Goal: Task Accomplishment & Management: Manage account settings

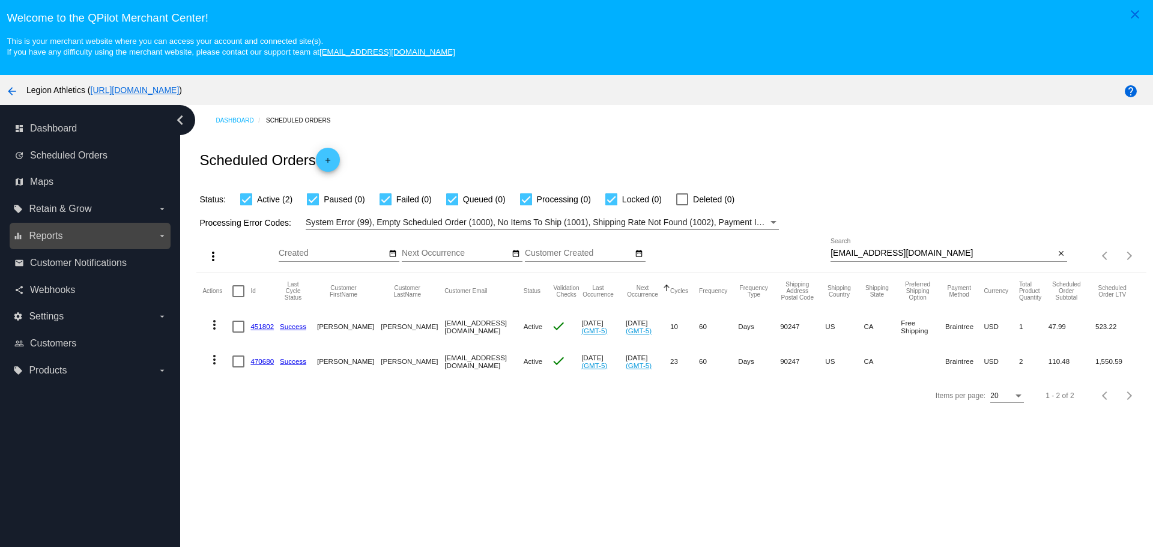
click at [160, 229] on label "equalizer Reports arrow_drop_down" at bounding box center [89, 235] width 153 height 19
click at [0, 0] on input "equalizer Reports arrow_drop_down" at bounding box center [0, 0] width 0 height 0
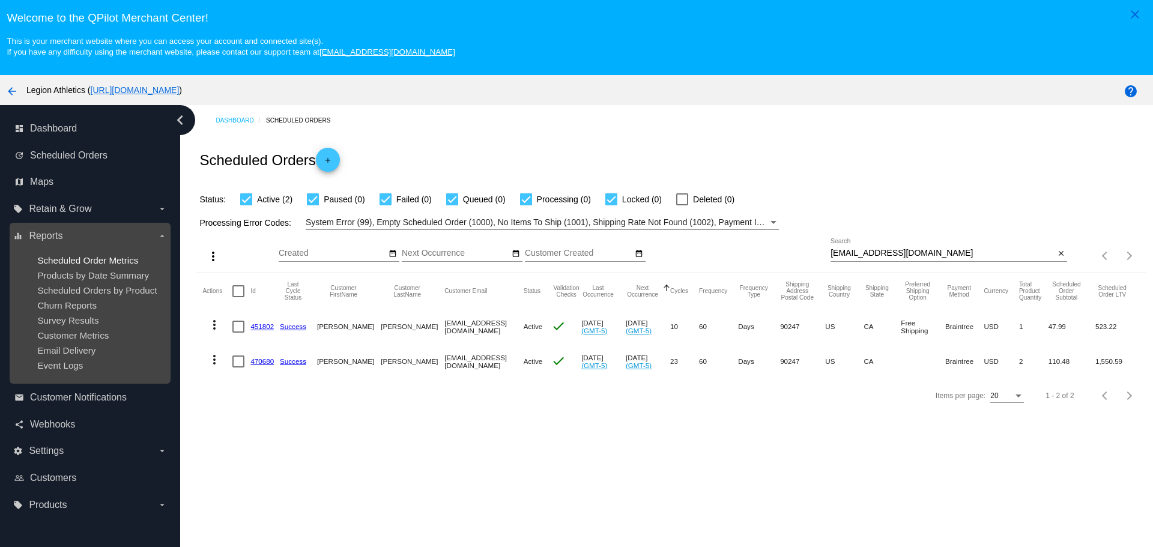
click at [124, 263] on span "Scheduled Order Metrics" at bounding box center [87, 260] width 101 height 10
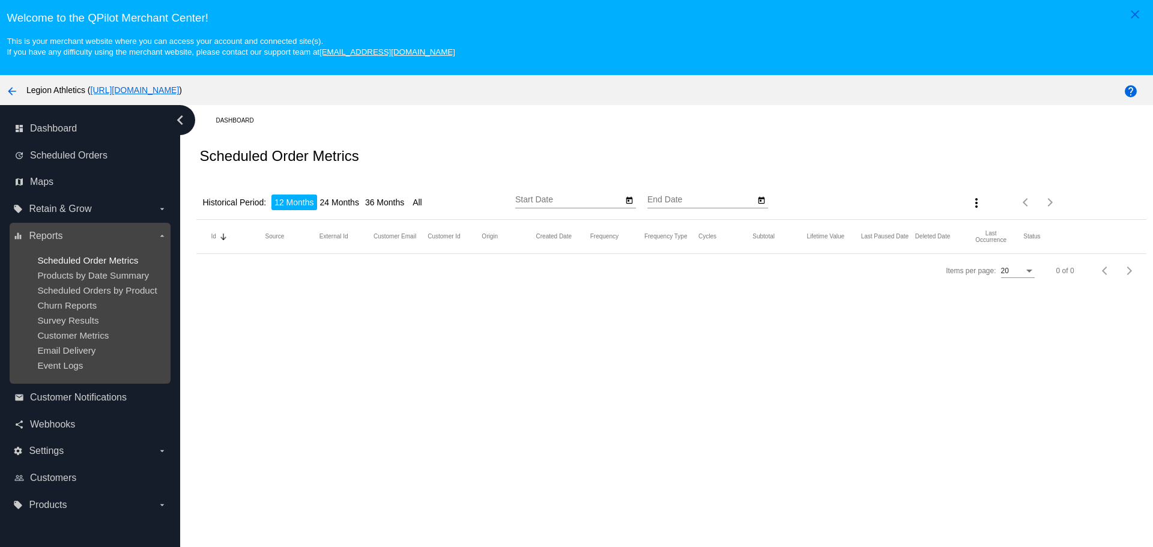
type input "[DATE]"
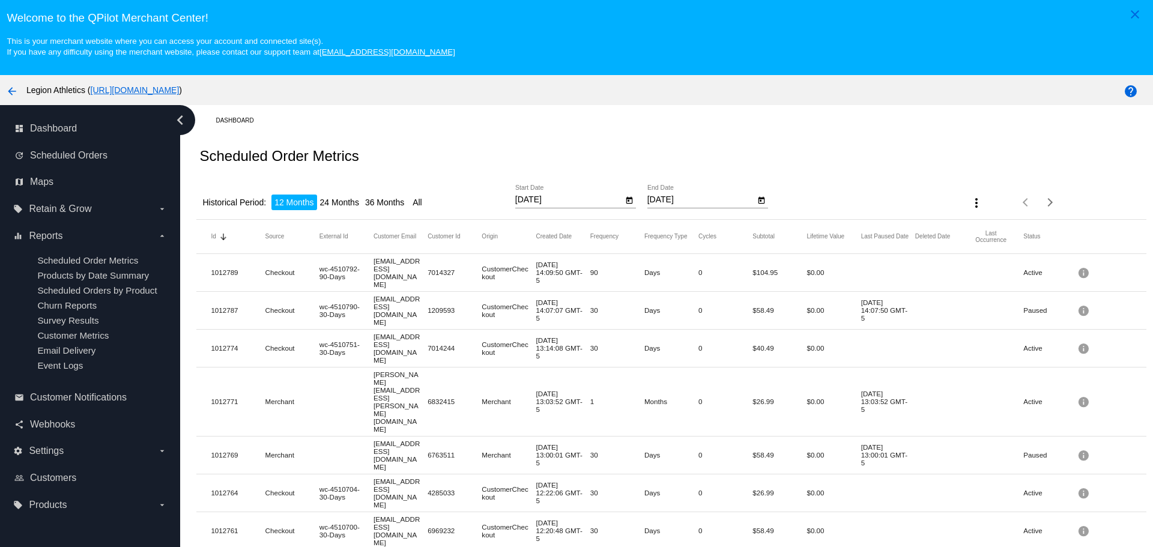
click at [377, 205] on li "36 Months" at bounding box center [384, 203] width 45 height 16
type input "[DATE]"
click at [758, 201] on icon "Open calendar" at bounding box center [761, 199] width 7 height 7
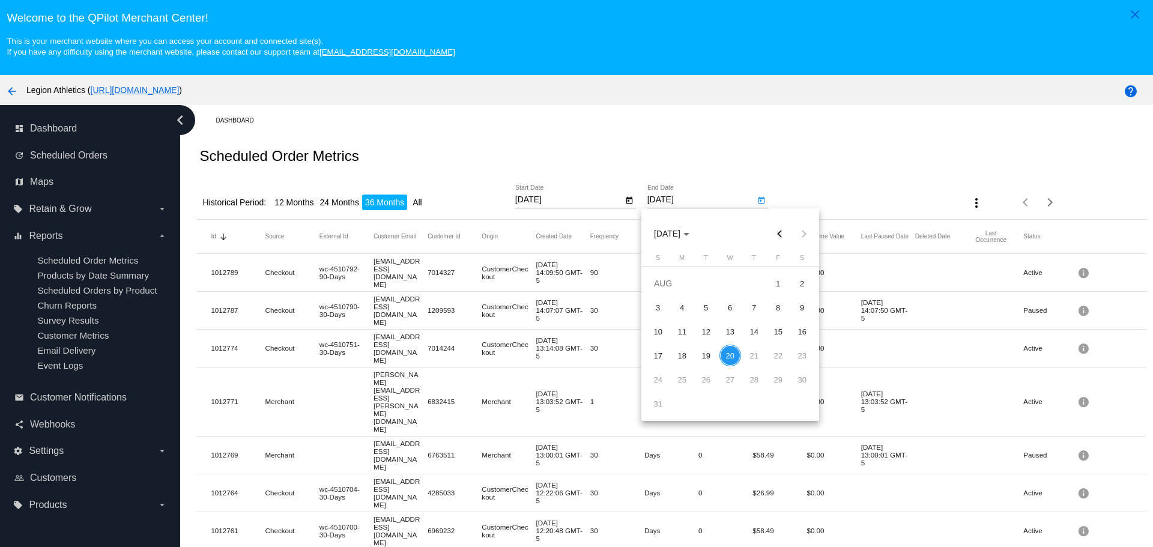
click at [671, 199] on div at bounding box center [576, 273] width 1153 height 547
click at [687, 199] on input "[DATE]" at bounding box center [701, 200] width 108 height 10
click at [968, 208] on button "more_vert" at bounding box center [976, 202] width 24 height 24
click at [910, 192] on div at bounding box center [576, 273] width 1153 height 547
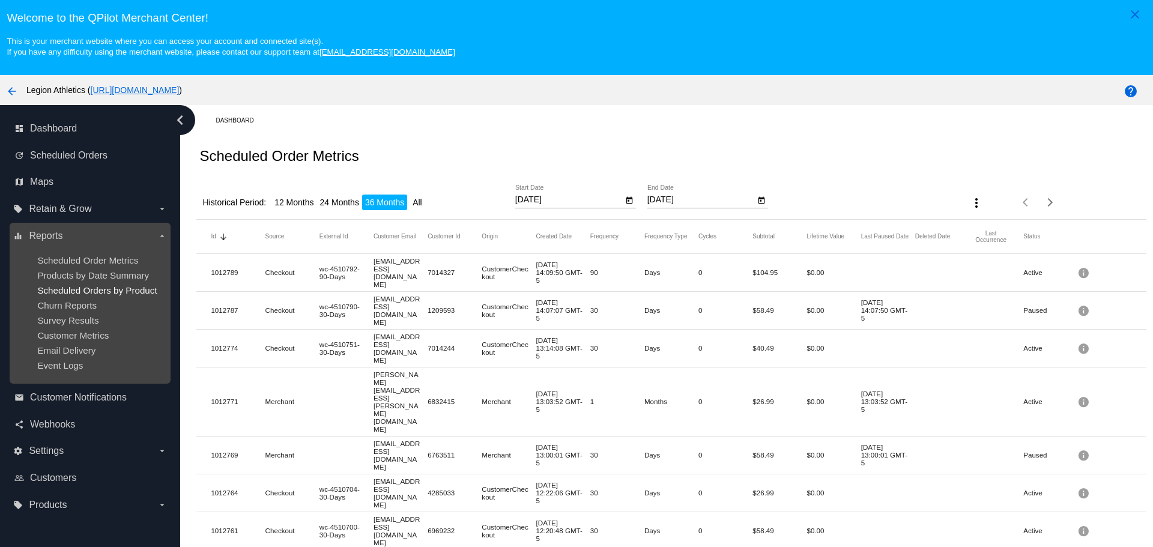
click at [122, 289] on span "Scheduled Orders by Product" at bounding box center [96, 290] width 119 height 10
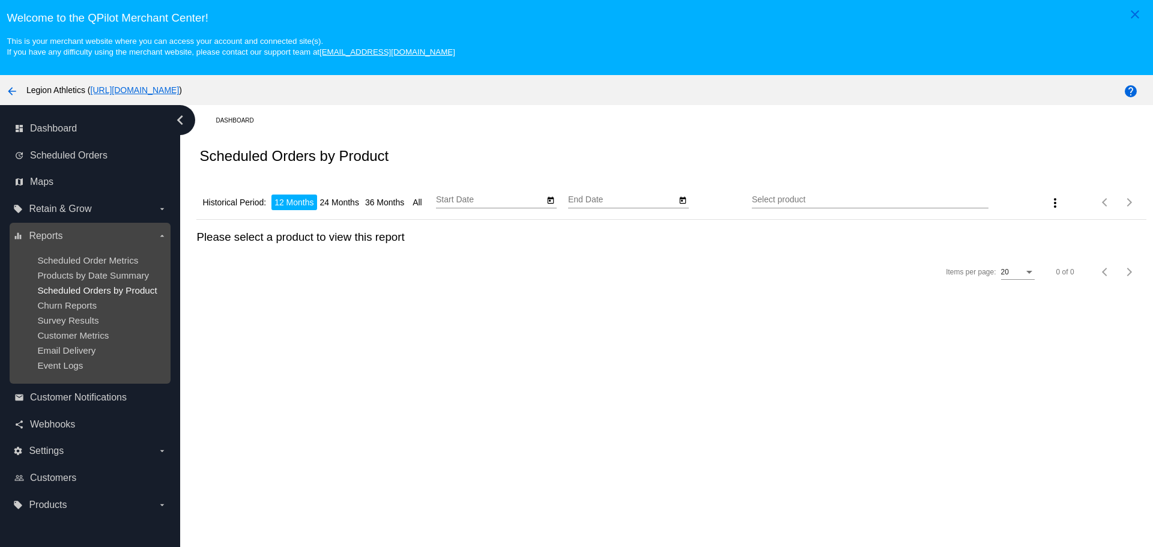
type input "[DATE]"
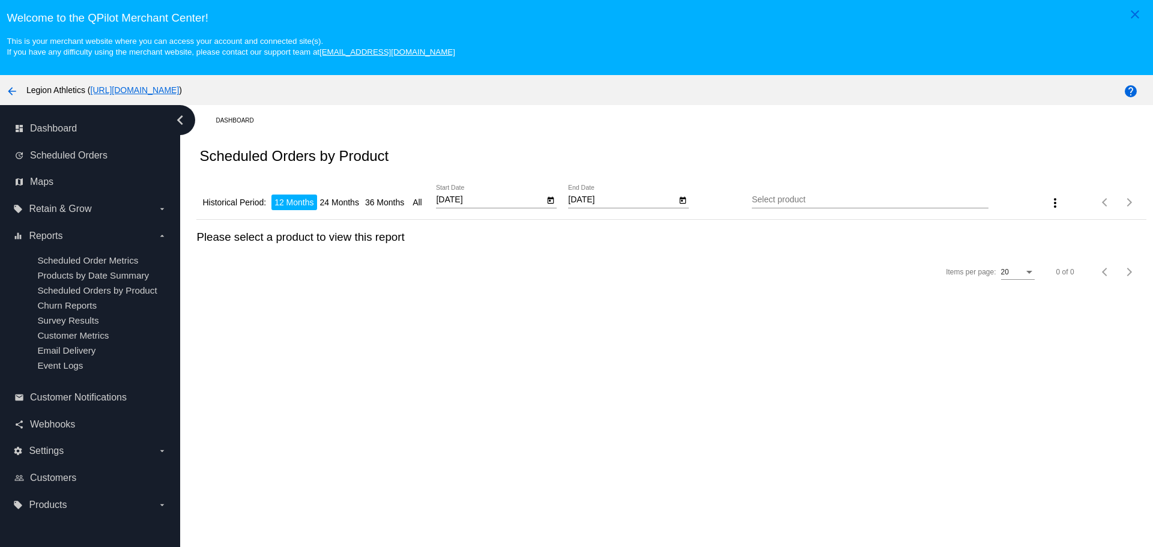
click at [392, 208] on li "36 Months" at bounding box center [384, 203] width 45 height 16
type input "[DATE]"
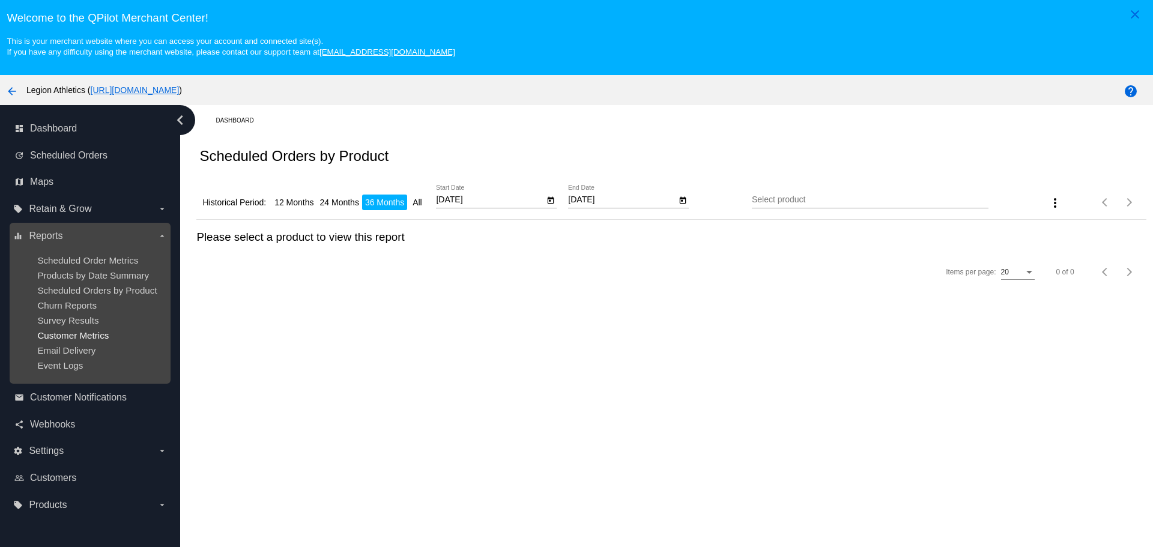
click at [107, 333] on span "Customer Metrics" at bounding box center [72, 335] width 71 height 10
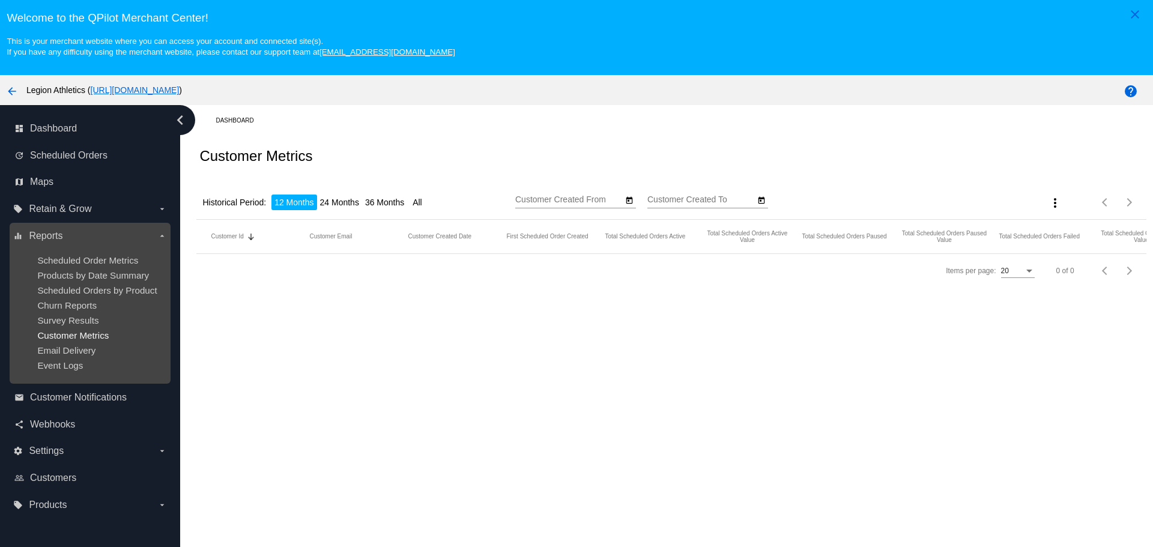
type input "[DATE]"
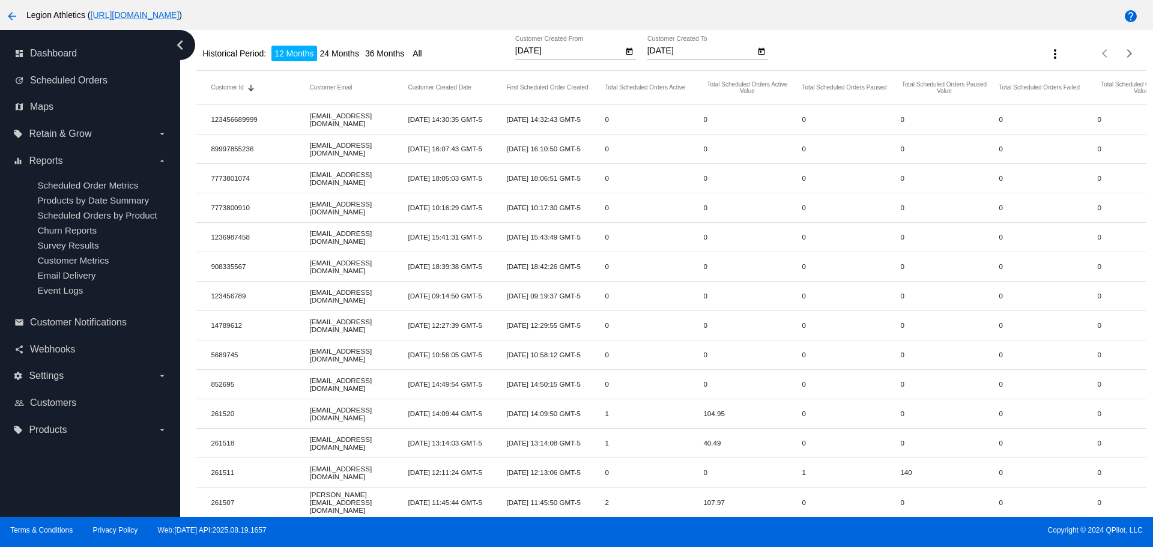
scroll to position [53, 0]
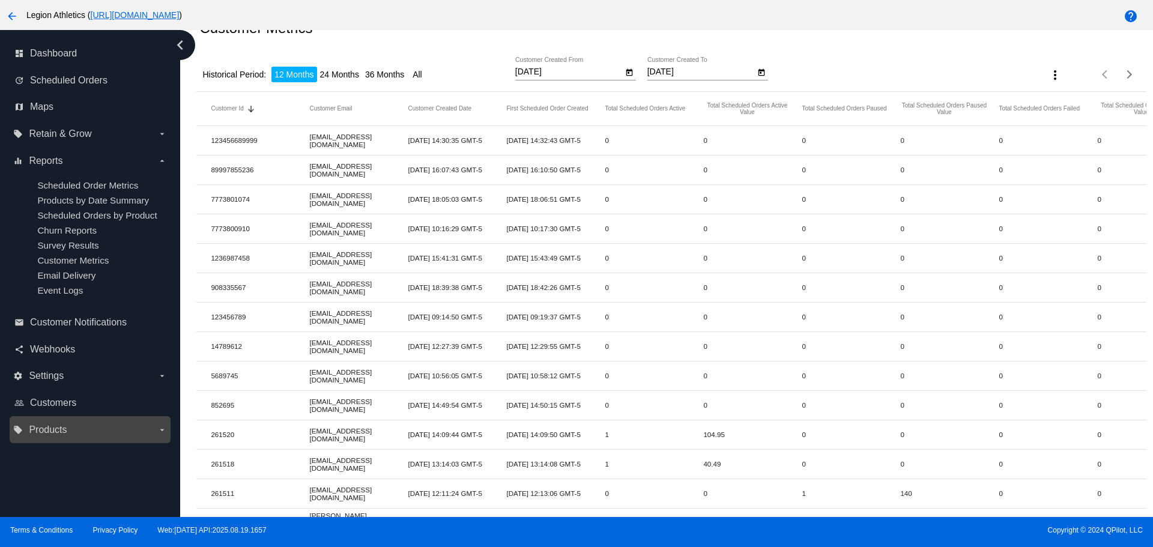
click at [158, 426] on icon "arrow_drop_down" at bounding box center [162, 430] width 10 height 10
click at [0, 0] on input "local_offer Products arrow_drop_down" at bounding box center [0, 0] width 0 height 0
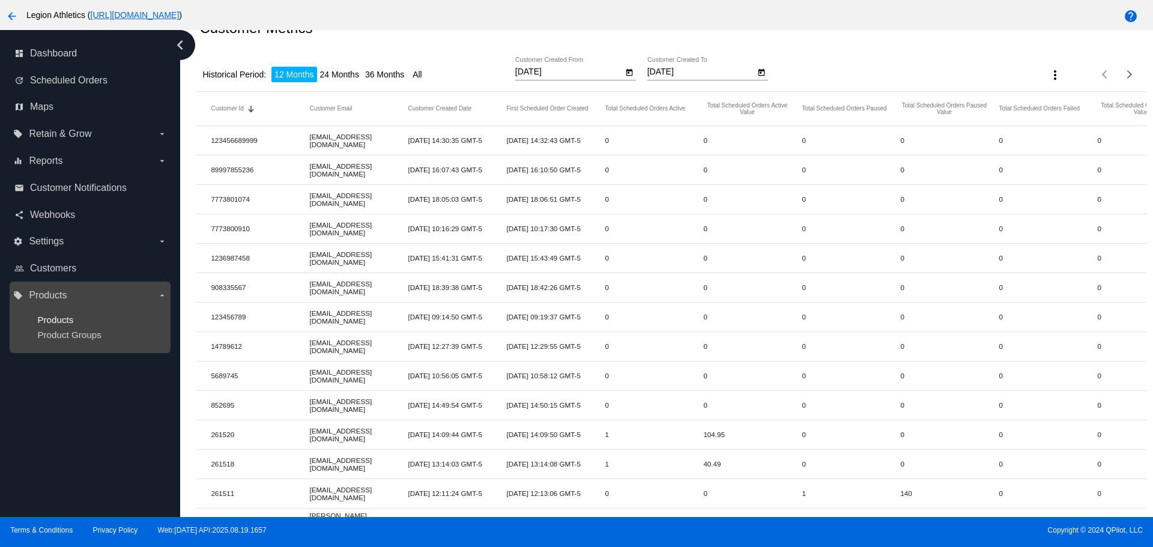
click at [70, 316] on span "Products" at bounding box center [55, 320] width 36 height 10
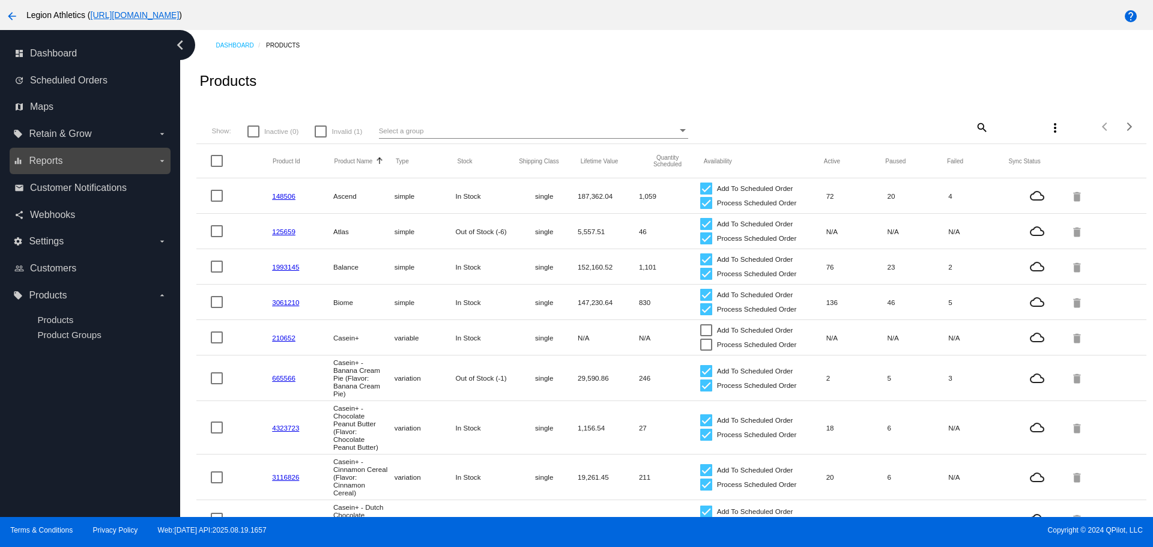
click at [157, 162] on icon "arrow_drop_down" at bounding box center [162, 161] width 10 height 10
click at [0, 0] on input "equalizer Reports arrow_drop_down" at bounding box center [0, 0] width 0 height 0
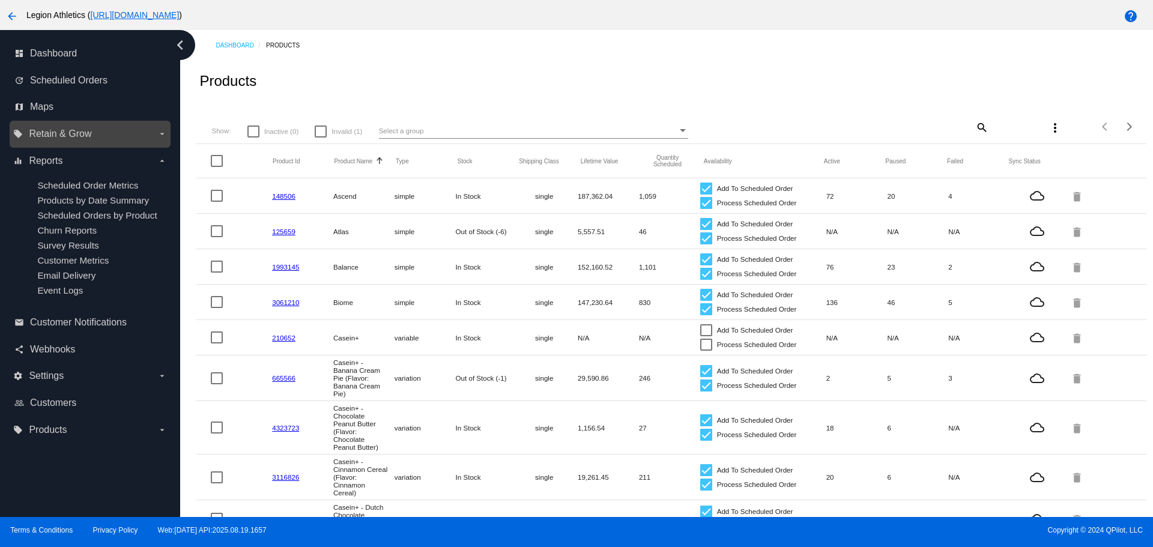
click at [158, 137] on icon "arrow_drop_down" at bounding box center [162, 134] width 10 height 10
click at [0, 0] on input "local_offer Retain & Grow arrow_drop_down" at bounding box center [0, 0] width 0 height 0
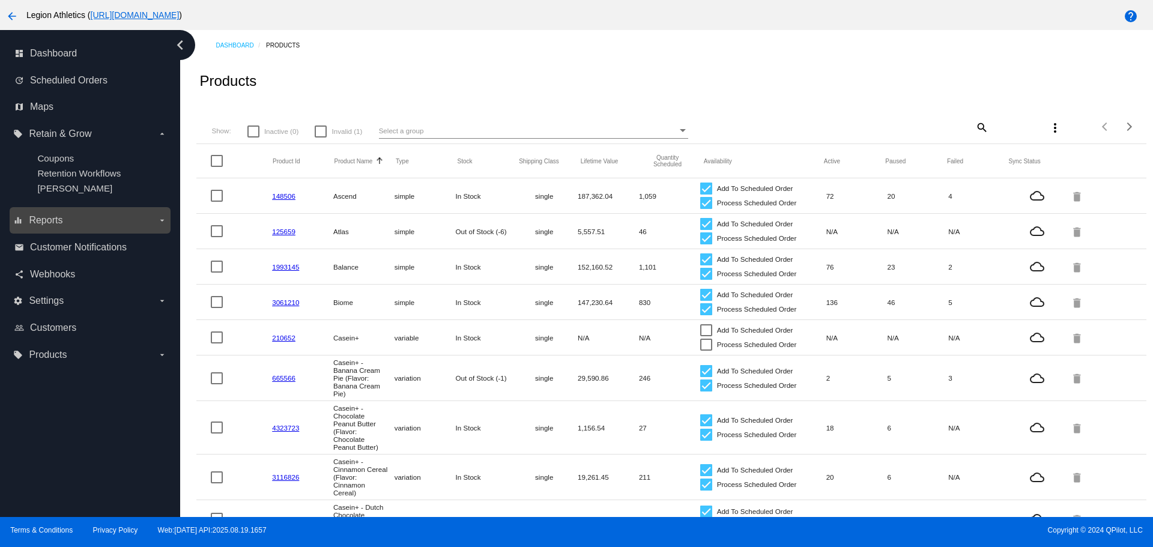
click at [132, 218] on label "equalizer Reports arrow_drop_down" at bounding box center [89, 220] width 153 height 19
click at [0, 0] on input "equalizer Reports arrow_drop_down" at bounding box center [0, 0] width 0 height 0
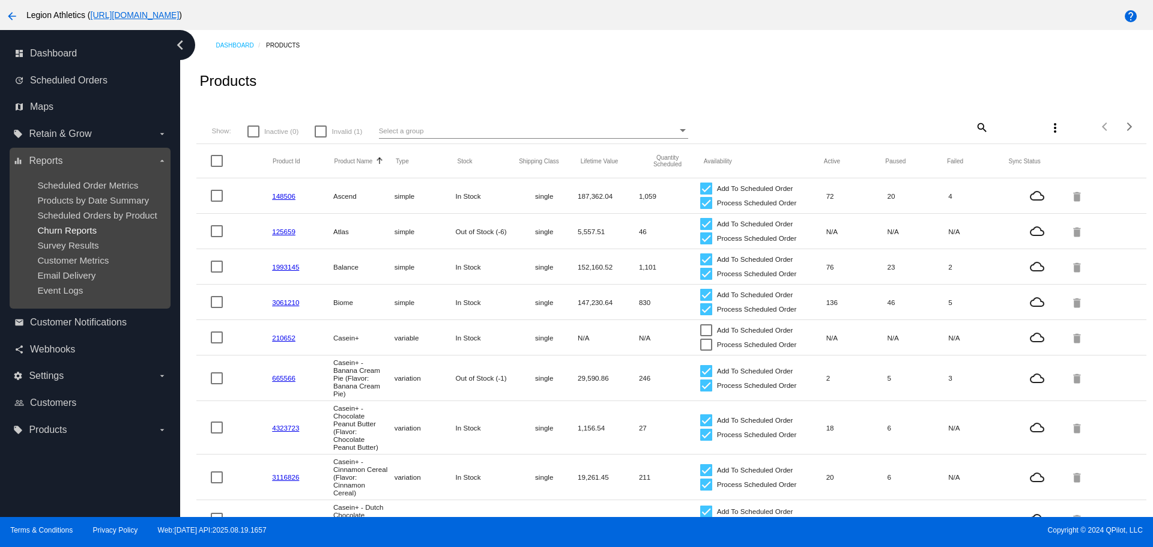
click at [70, 227] on span "Churn Reports" at bounding box center [66, 230] width 59 height 10
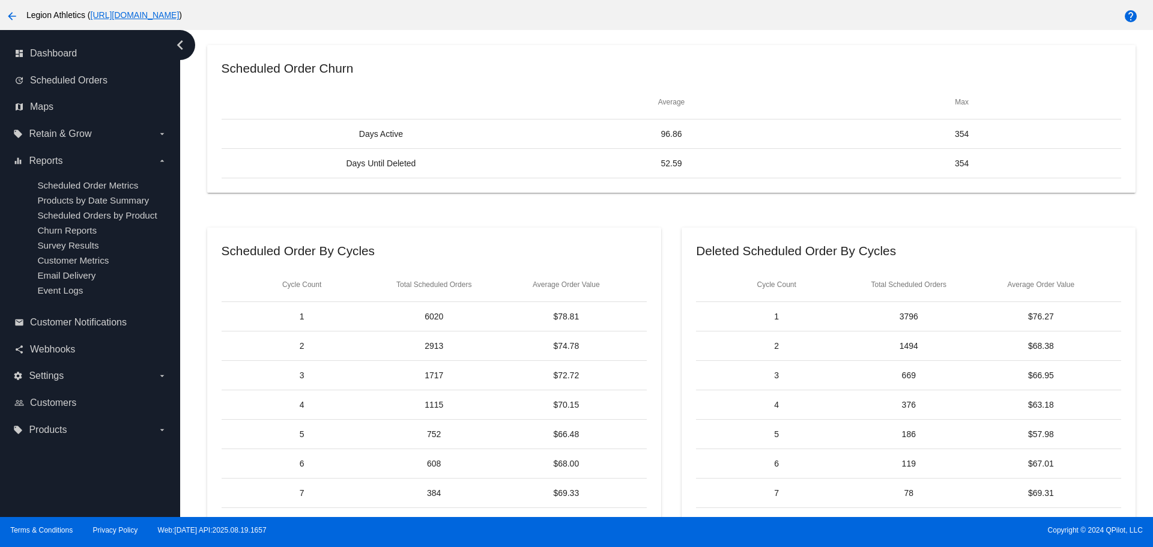
scroll to position [540, 0]
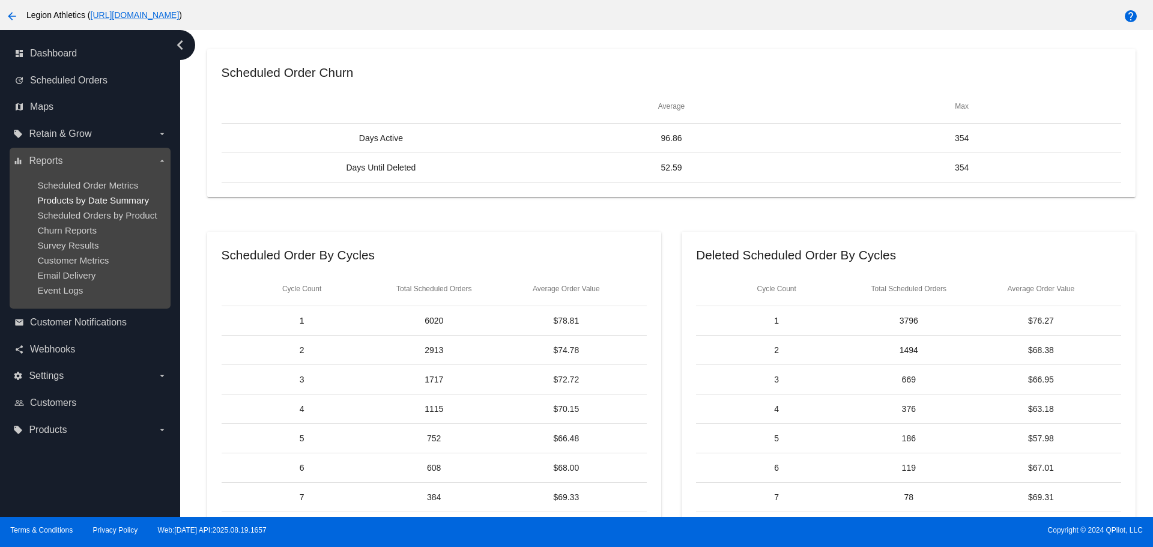
click at [85, 204] on span "Products by Date Summary" at bounding box center [93, 200] width 112 height 10
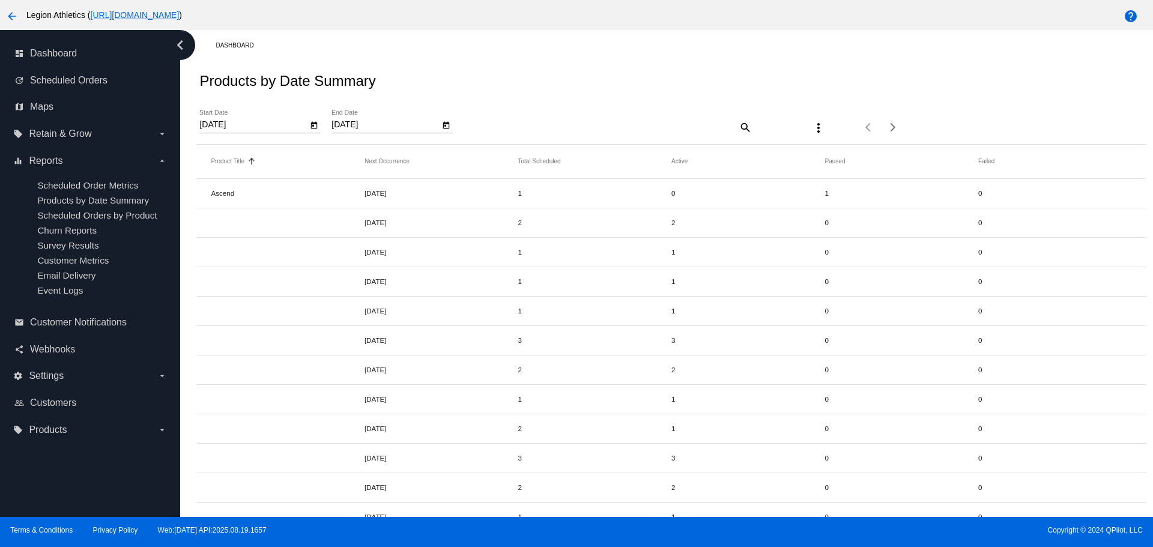
click at [737, 127] on mat-icon "search" at bounding box center [744, 127] width 14 height 19
click at [664, 125] on input "Search" at bounding box center [633, 125] width 237 height 10
type input "balance"
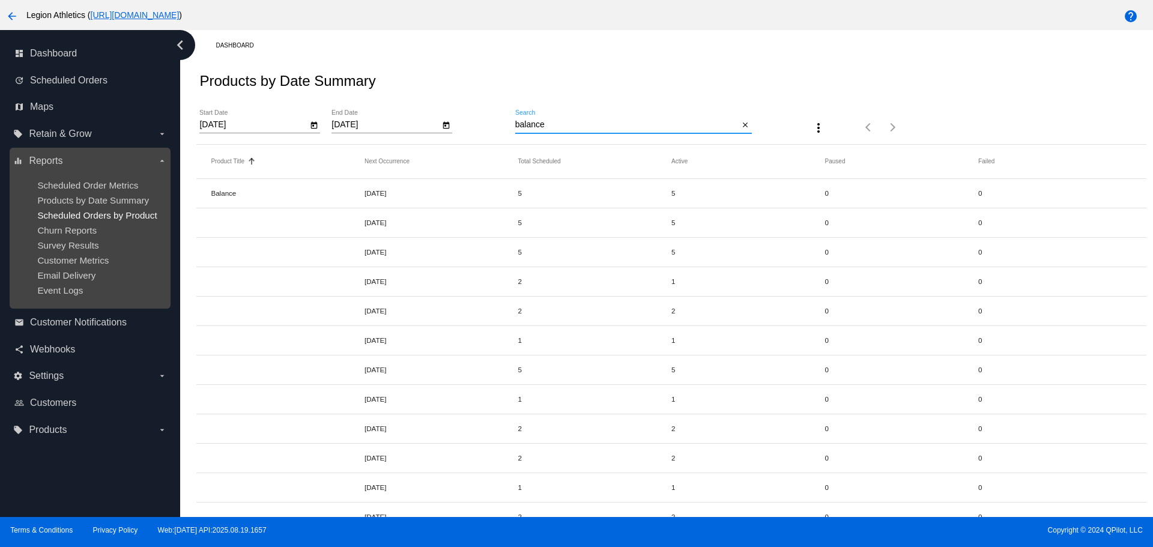
click at [119, 211] on span "Scheduled Orders by Product" at bounding box center [96, 215] width 119 height 10
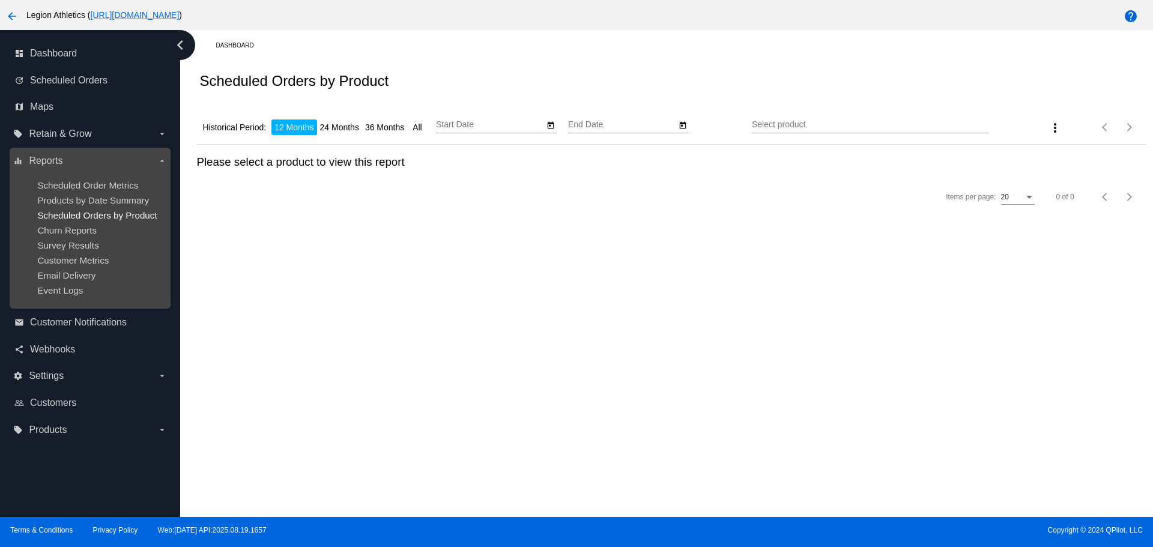
type input "[DATE]"
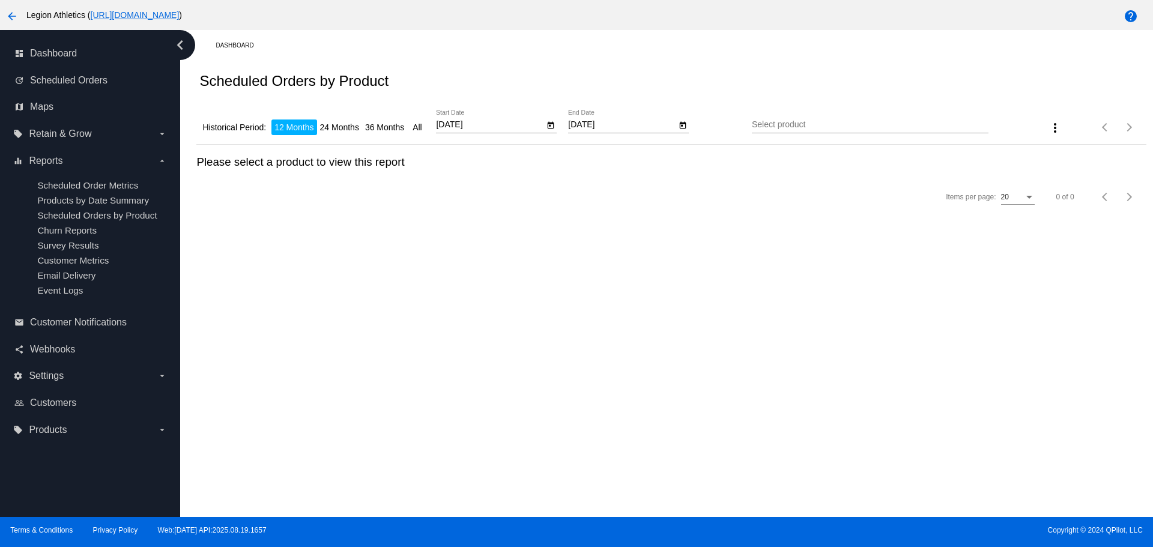
click at [384, 130] on li "36 Months" at bounding box center [384, 127] width 45 height 16
type input "[DATE]"
click at [529, 125] on input "[DATE]" at bounding box center [490, 125] width 108 height 10
click at [630, 128] on input "[DATE]" at bounding box center [622, 125] width 108 height 10
click at [680, 128] on icon "Open calendar" at bounding box center [683, 124] width 7 height 7
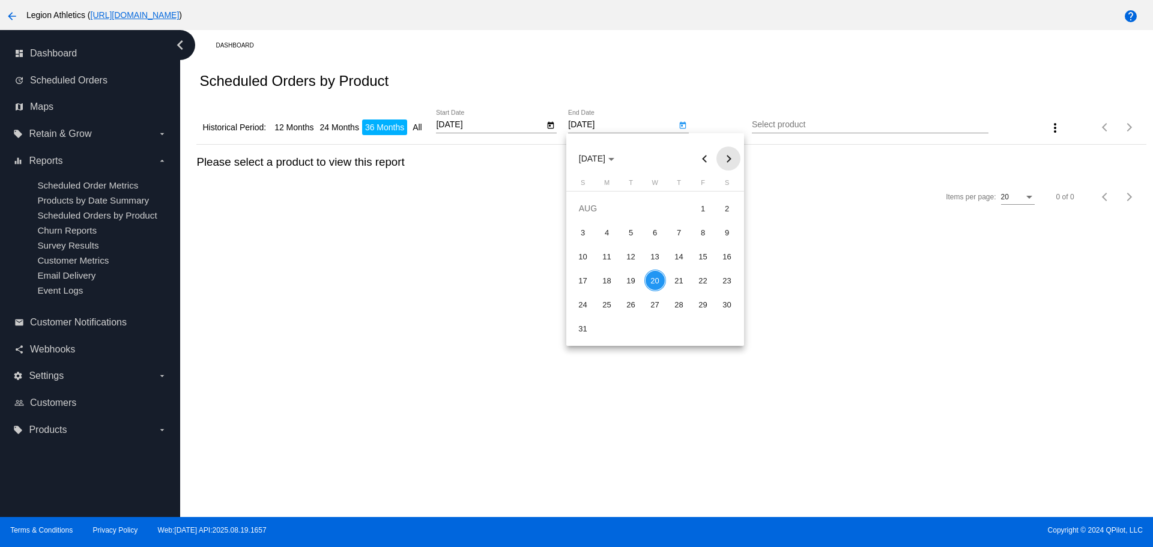
click at [726, 158] on button "Next month" at bounding box center [728, 158] width 24 height 24
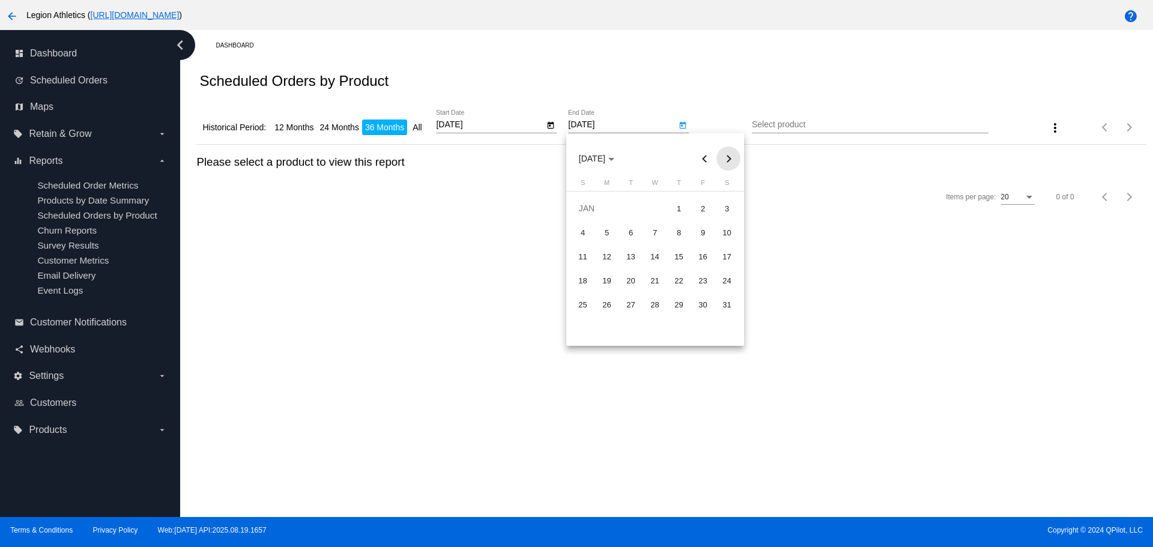
click at [726, 158] on button "Next month" at bounding box center [728, 158] width 24 height 24
click at [722, 309] on div "28" at bounding box center [727, 305] width 22 height 22
type input "[DATE]"
click at [764, 127] on input "Select product" at bounding box center [870, 125] width 237 height 10
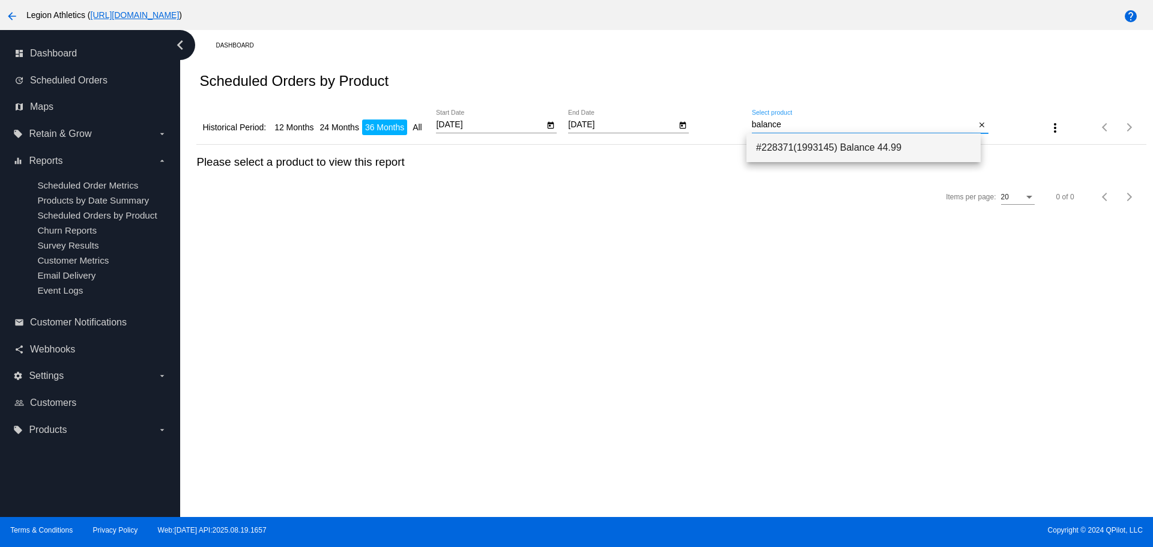
click at [798, 145] on span "#228371(1993145) Balance 44.99" at bounding box center [863, 147] width 215 height 29
type input "Balance"
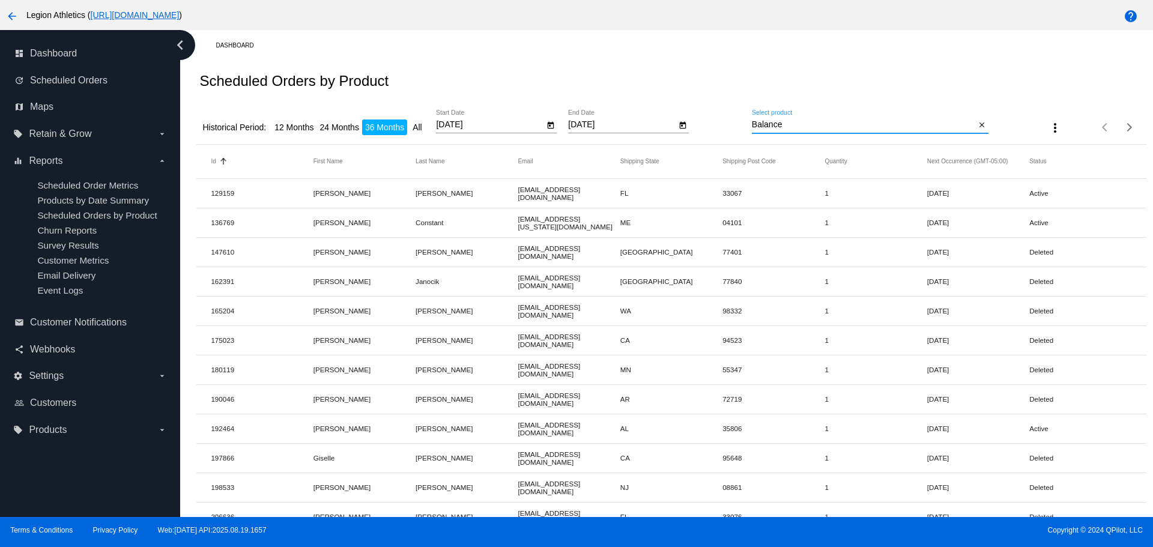
click at [1048, 127] on mat-icon "more_vert" at bounding box center [1055, 128] width 14 height 14
click at [1043, 157] on mat-icon "file_download" at bounding box center [1043, 158] width 14 height 14
click at [80, 86] on link "update Scheduled Orders" at bounding box center [90, 80] width 152 height 19
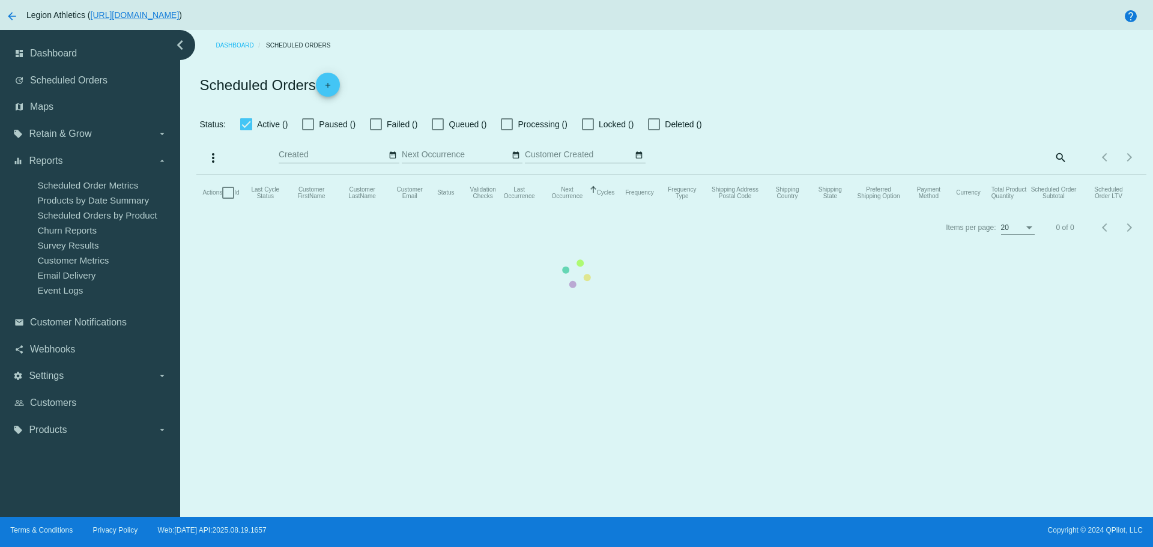
checkbox input "true"
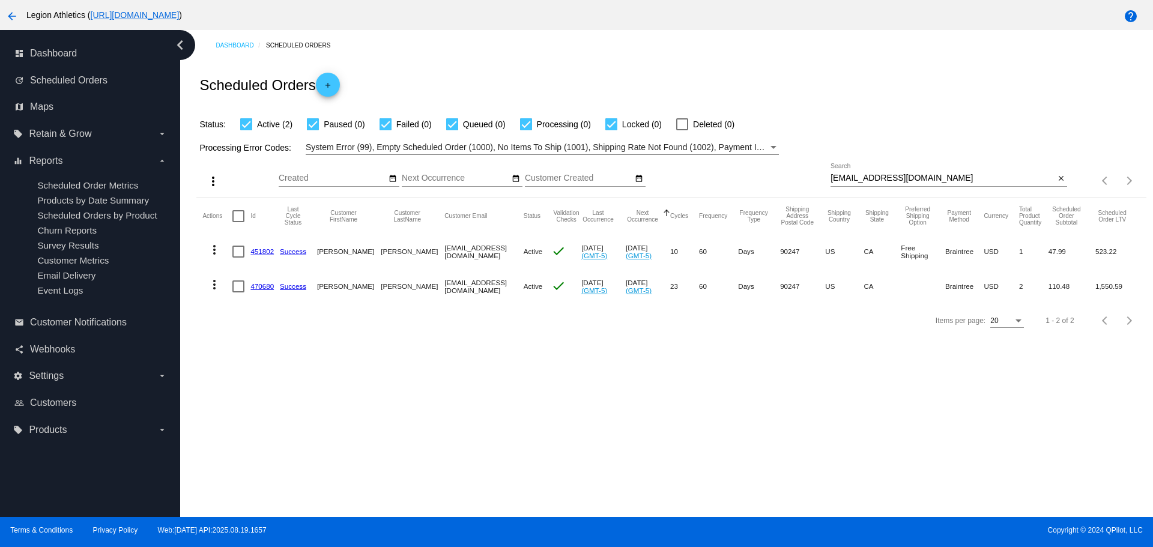
click at [830, 179] on input "[EMAIL_ADDRESS][DOMAIN_NAME]" at bounding box center [942, 178] width 224 height 10
drag, startPoint x: 825, startPoint y: 179, endPoint x: 917, endPoint y: 177, distance: 92.5
click at [917, 177] on input "[EMAIL_ADDRESS][DOMAIN_NAME]" at bounding box center [942, 178] width 224 height 10
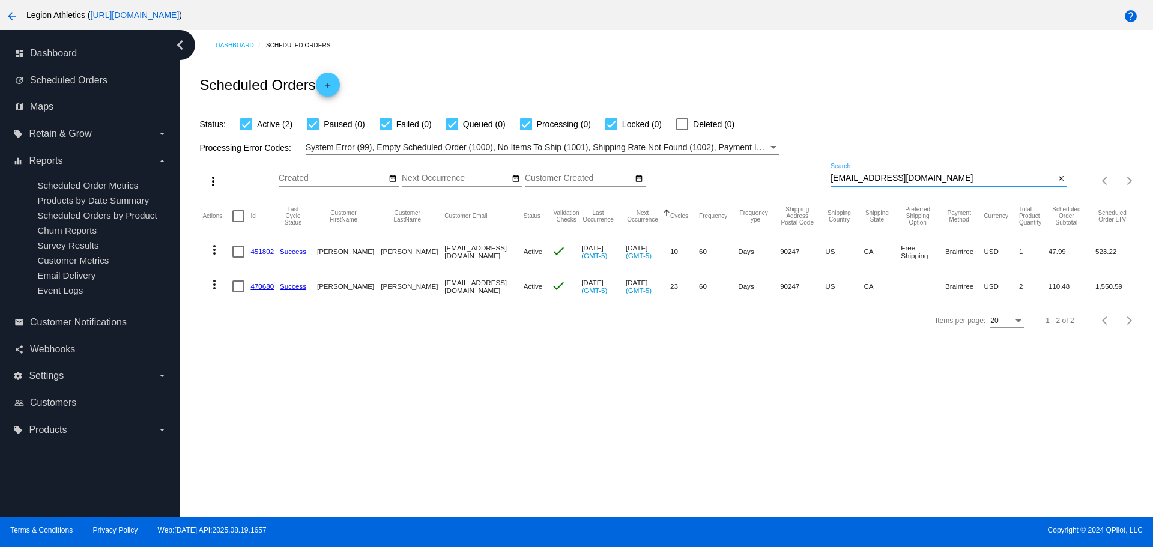
click at [917, 177] on input "[EMAIL_ADDRESS][DOMAIN_NAME]" at bounding box center [942, 178] width 224 height 10
paste input "637490"
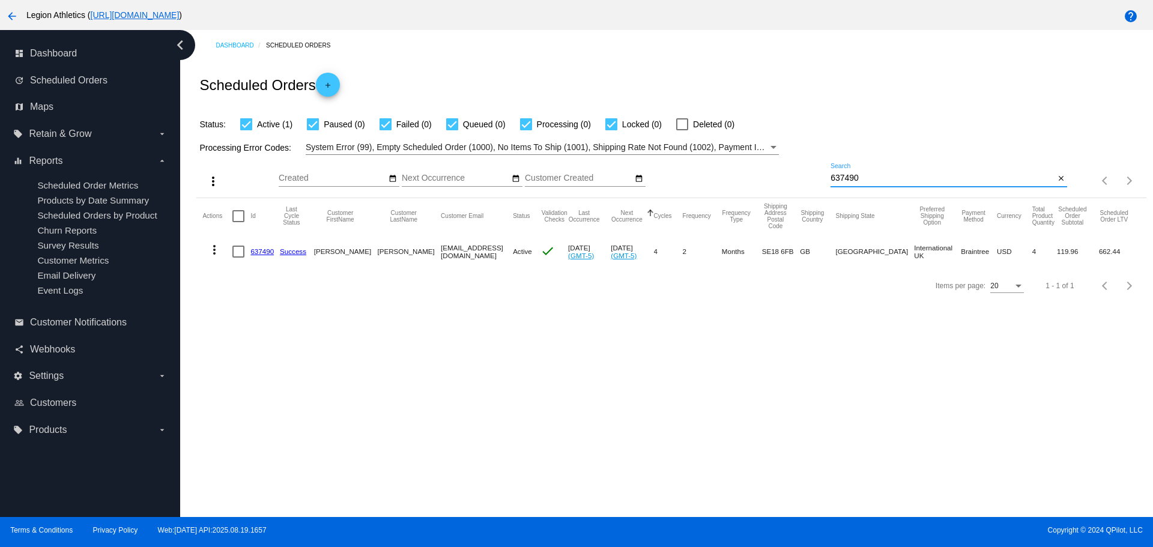
type input "637490"
click at [262, 249] on link "637490" at bounding box center [261, 251] width 23 height 8
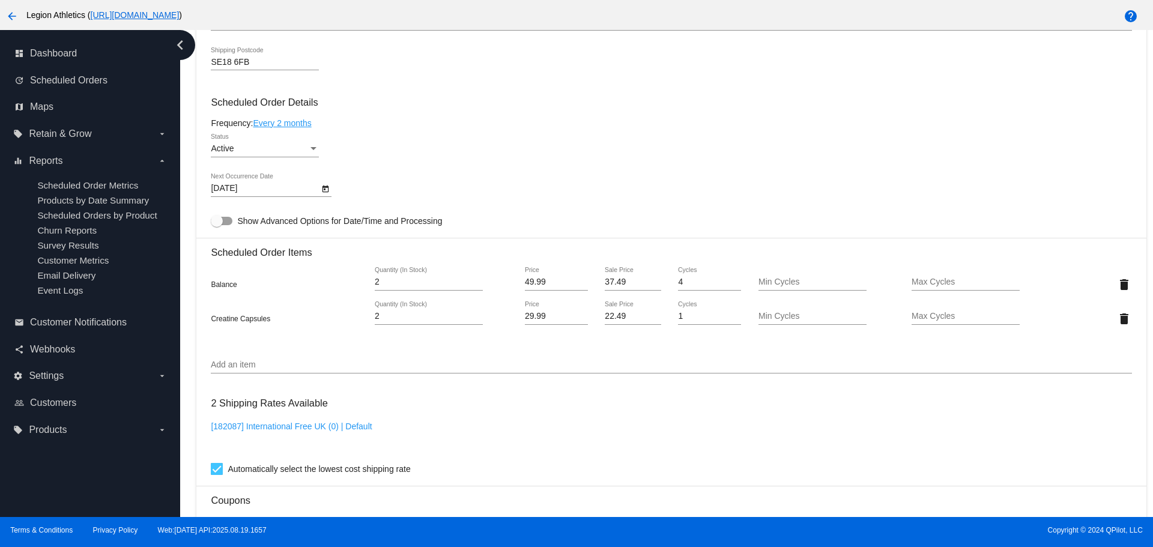
scroll to position [660, 0]
click at [854, 393] on div "2 Shipping Rates Available [182087] International Free UK (0) | Default Automat…" at bounding box center [671, 433] width 920 height 86
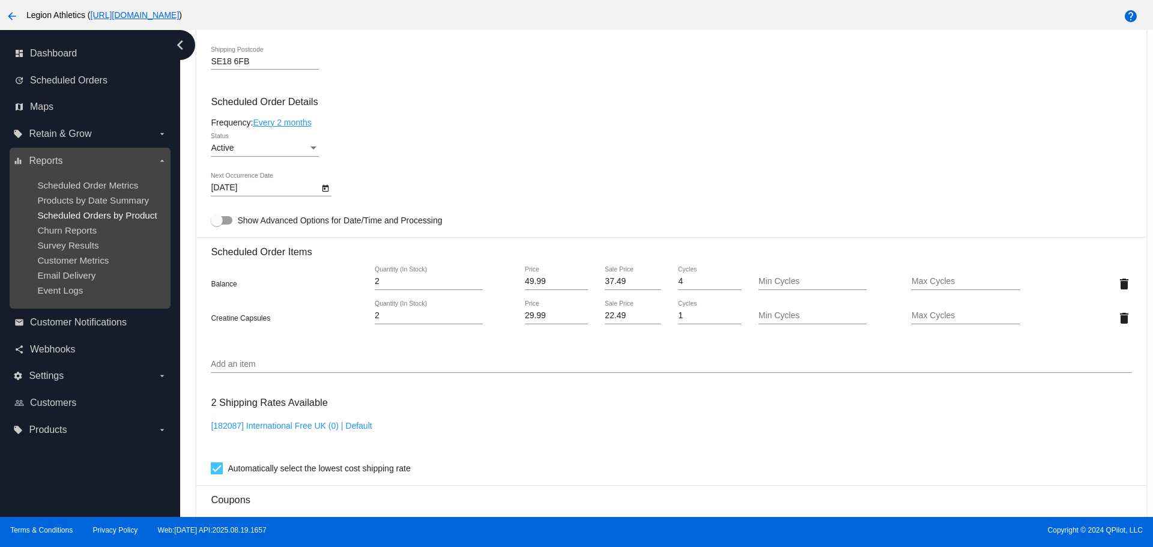
click at [124, 213] on span "Scheduled Orders by Product" at bounding box center [96, 215] width 119 height 10
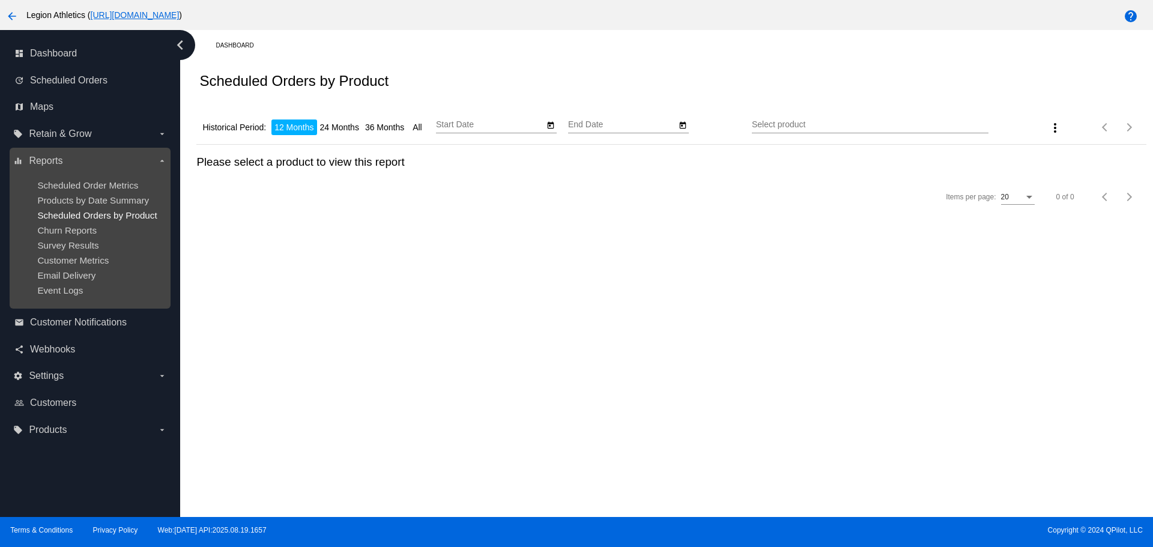
type input "[DATE]"
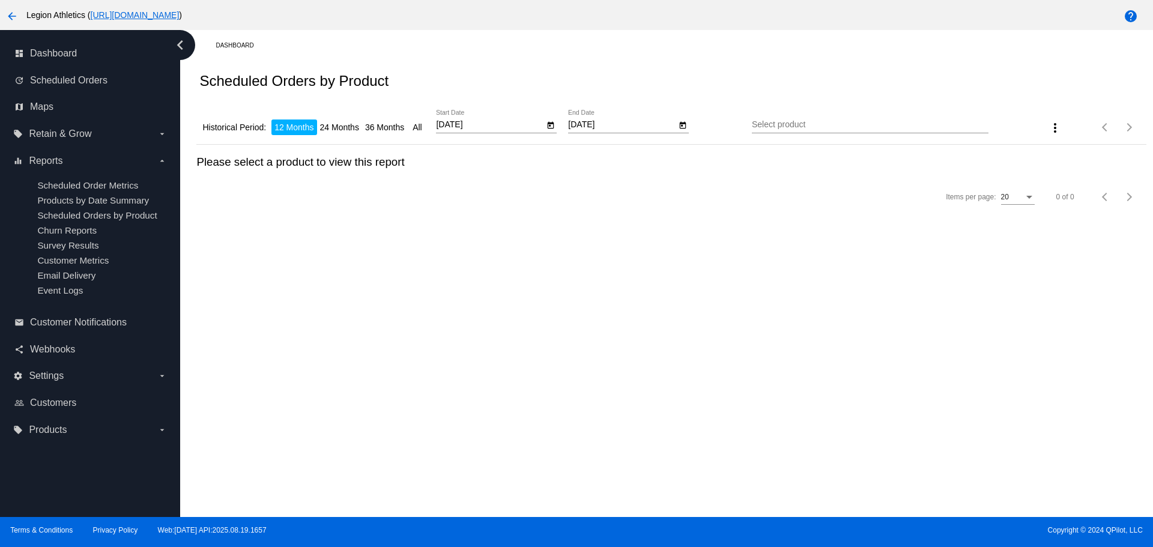
click at [771, 357] on div "Dashboard Scheduled Orders by Product Historical Period: 12 Months 24 Months 36…" at bounding box center [666, 273] width 973 height 487
click at [83, 87] on link "update Scheduled Orders" at bounding box center [90, 80] width 152 height 19
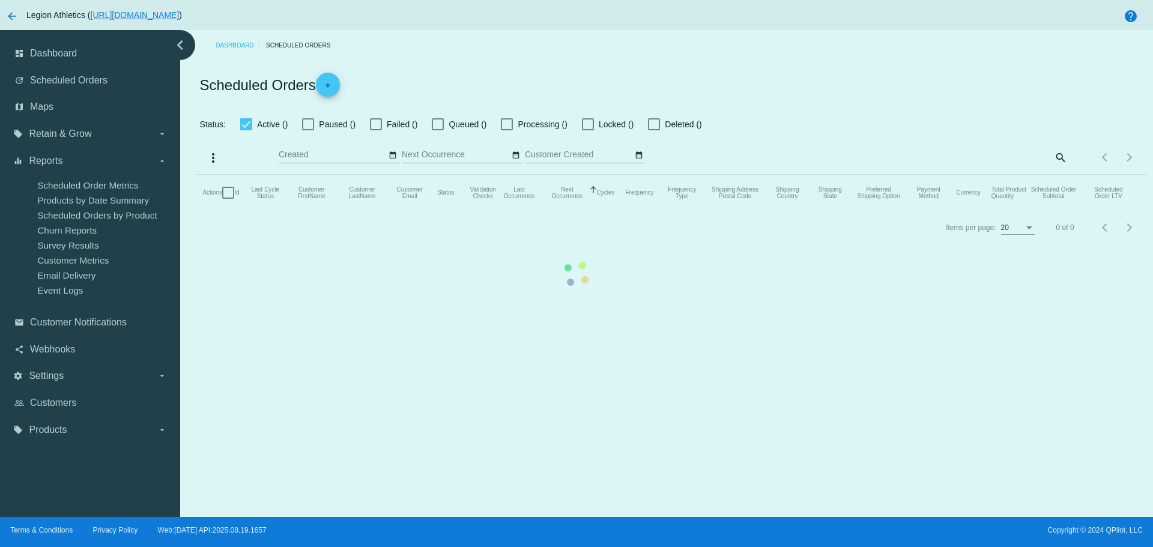
checkbox input "true"
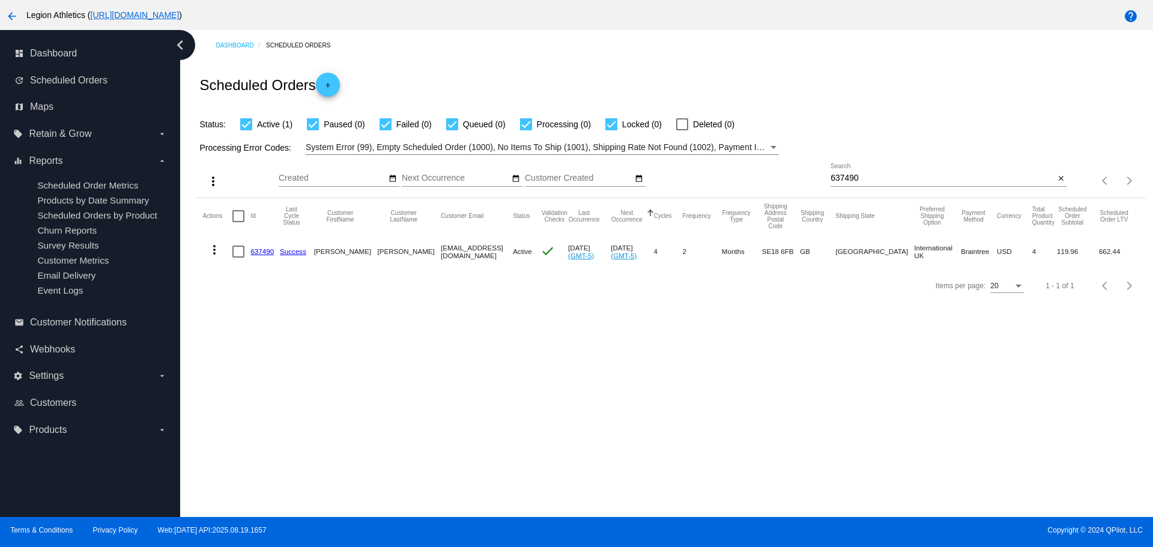
click at [834, 179] on input "637490" at bounding box center [942, 178] width 224 height 10
paste input "136769"
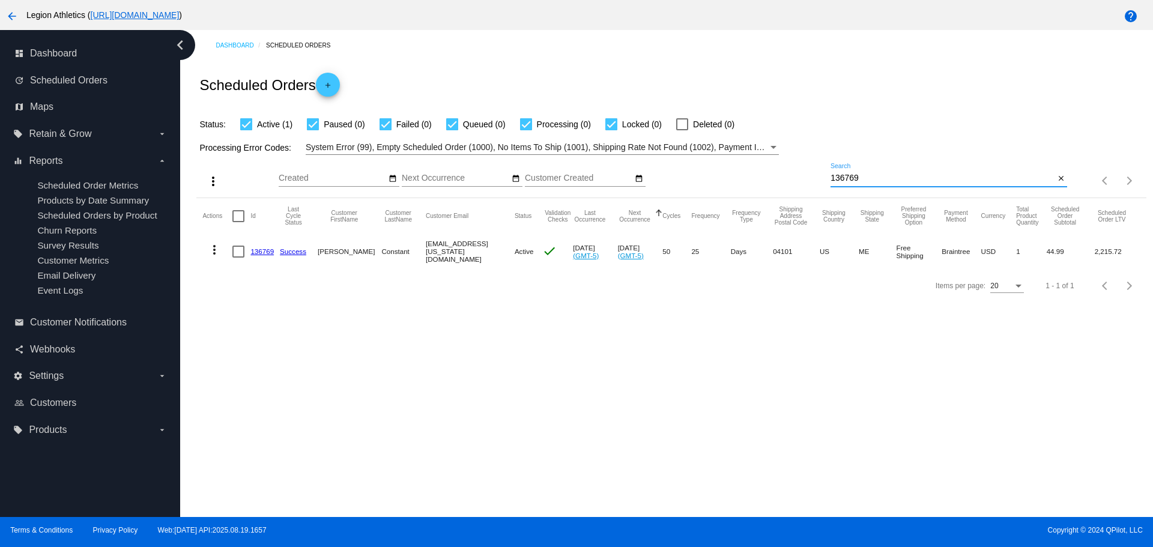
type input "136769"
click at [269, 253] on link "136769" at bounding box center [261, 251] width 23 height 8
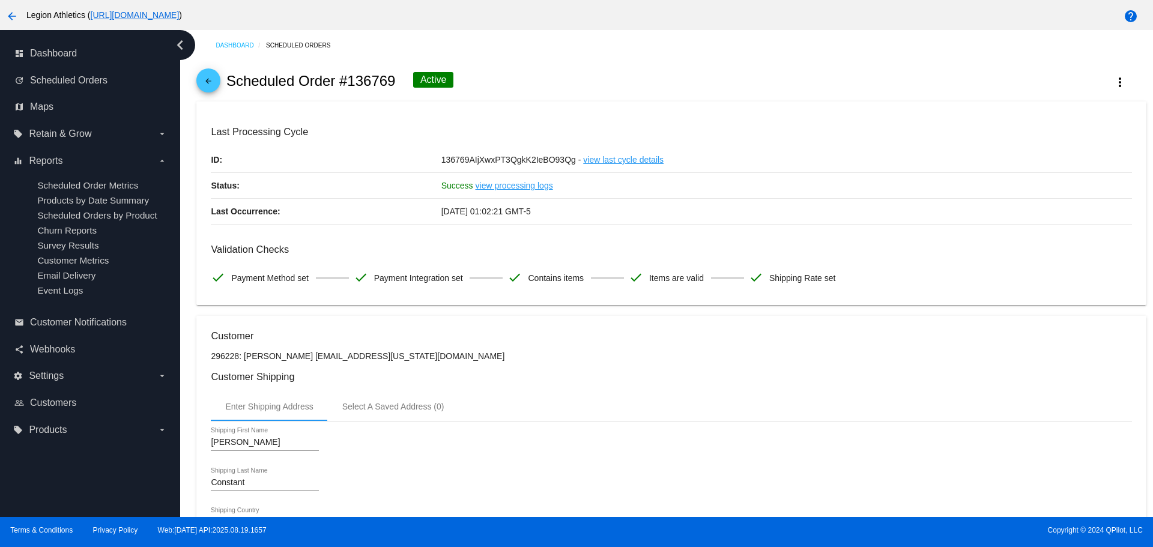
click at [210, 85] on mat-icon "arrow_back" at bounding box center [208, 84] width 14 height 14
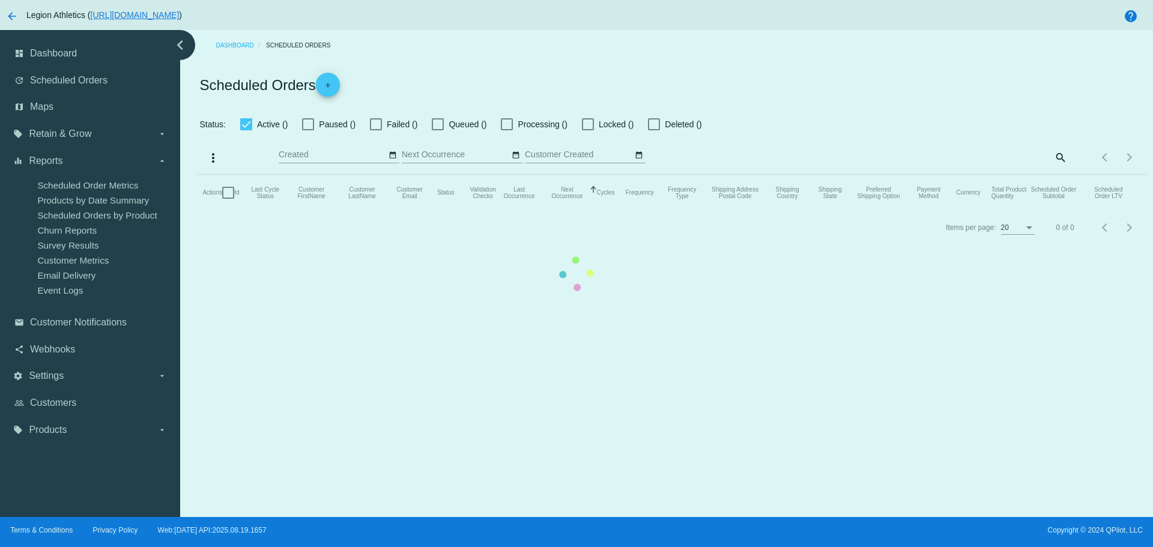
checkbox input "true"
